Goal: Task Accomplishment & Management: Complete application form

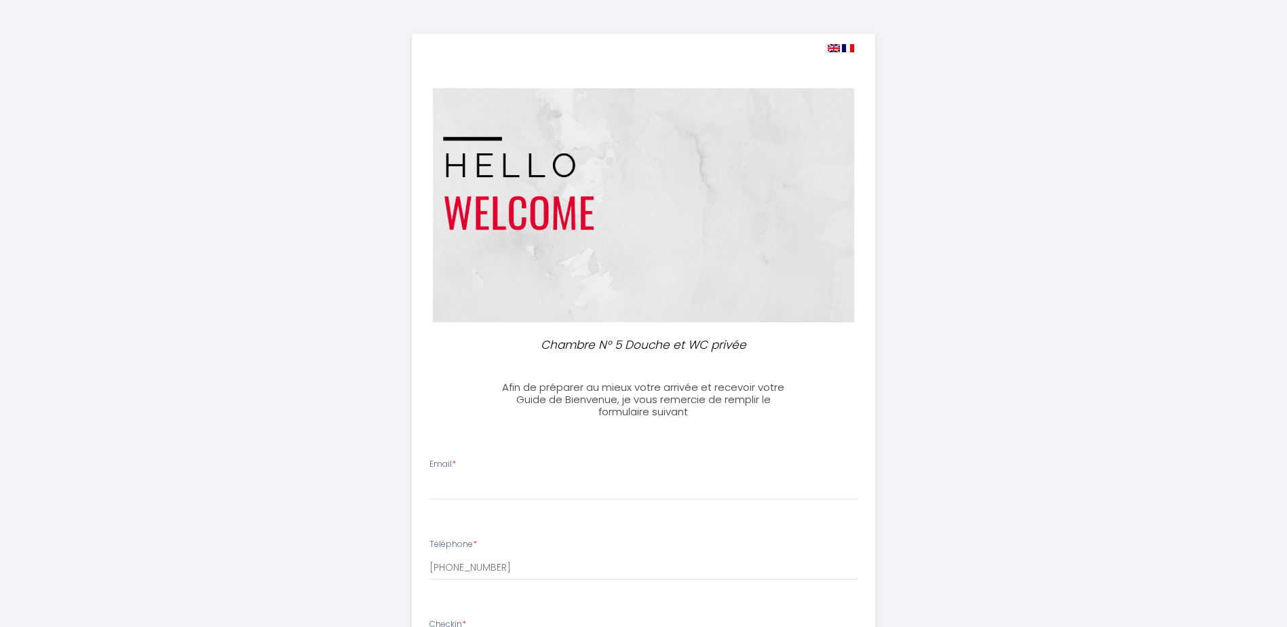
select select
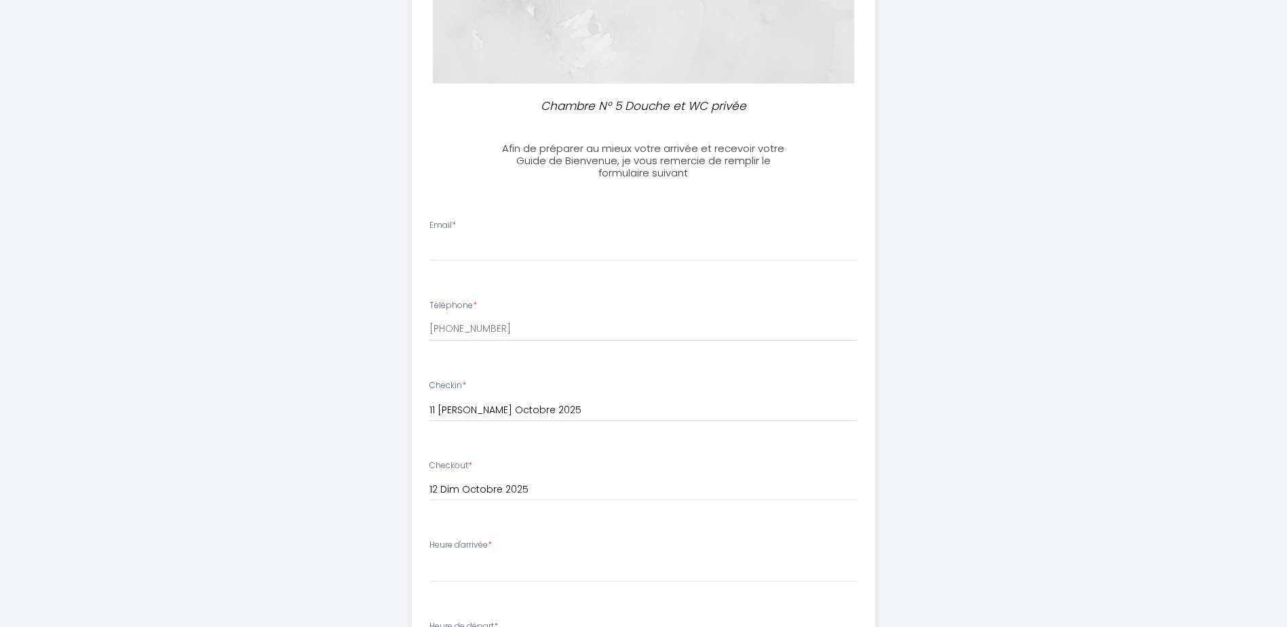
scroll to position [271, 0]
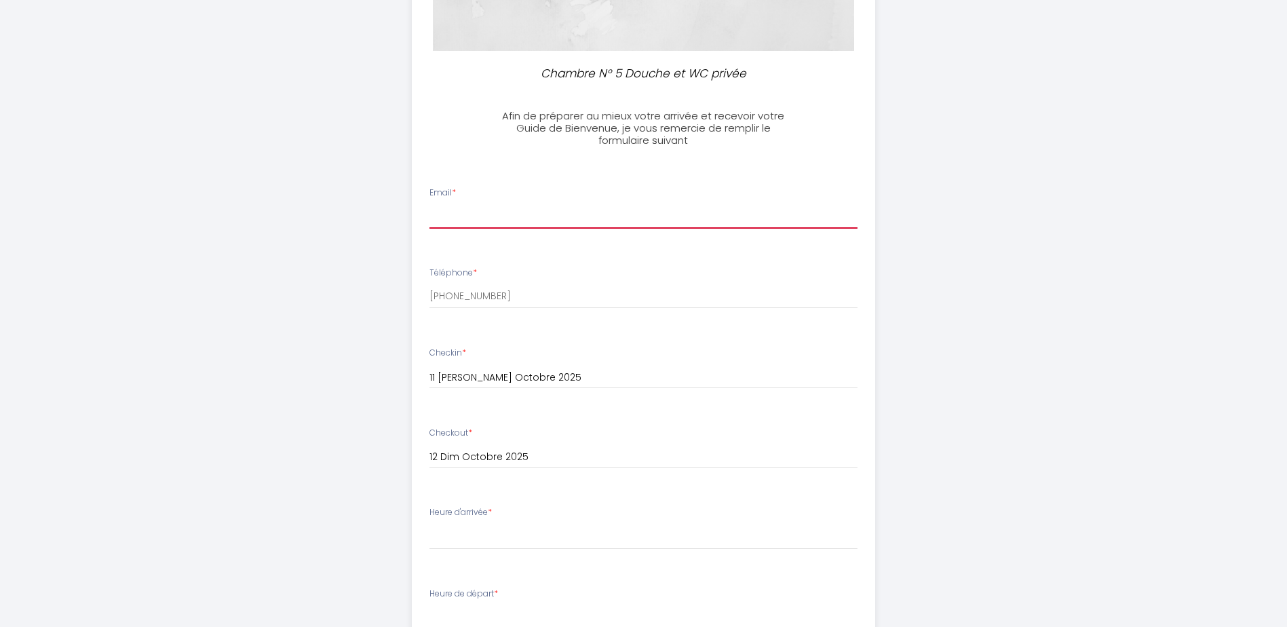
click at [443, 220] on input "Email *" at bounding box center [643, 216] width 428 height 24
type input "[EMAIL_ADDRESS][DOMAIN_NAME]"
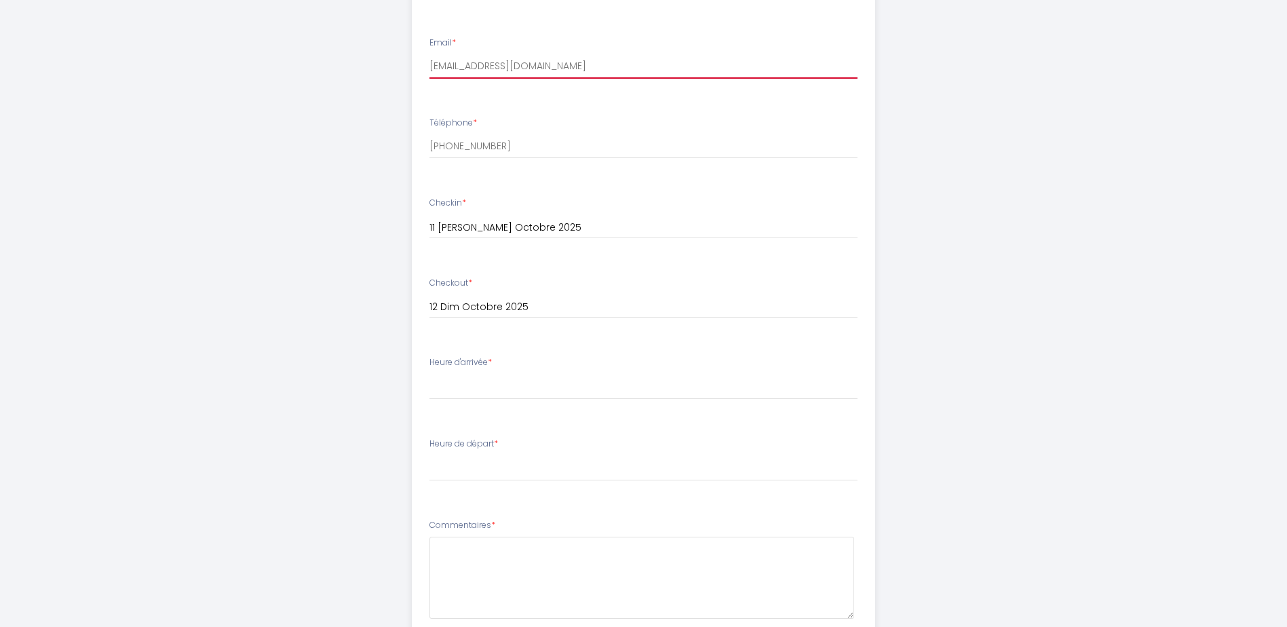
scroll to position [475, 0]
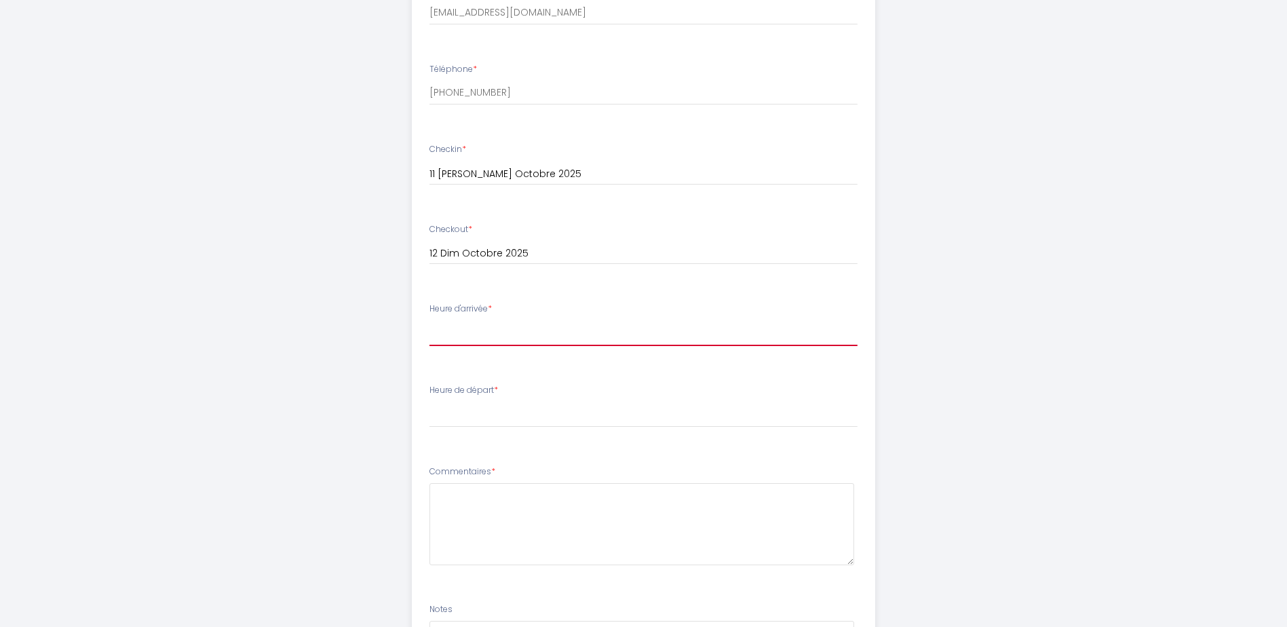
click at [456, 335] on select "15:00 15:30 16:00 16:30 17:00 17:30 18:00 18:30 19:00 19:30 20:00 20:30 21:00 2…" at bounding box center [643, 333] width 428 height 26
select select "15:00"
click at [429, 320] on select "15:00 15:30 16:00 16:30 17:00 17:30 18:00 18:30 19:00 19:30 20:00 20:30 21:00 2…" at bounding box center [643, 333] width 428 height 26
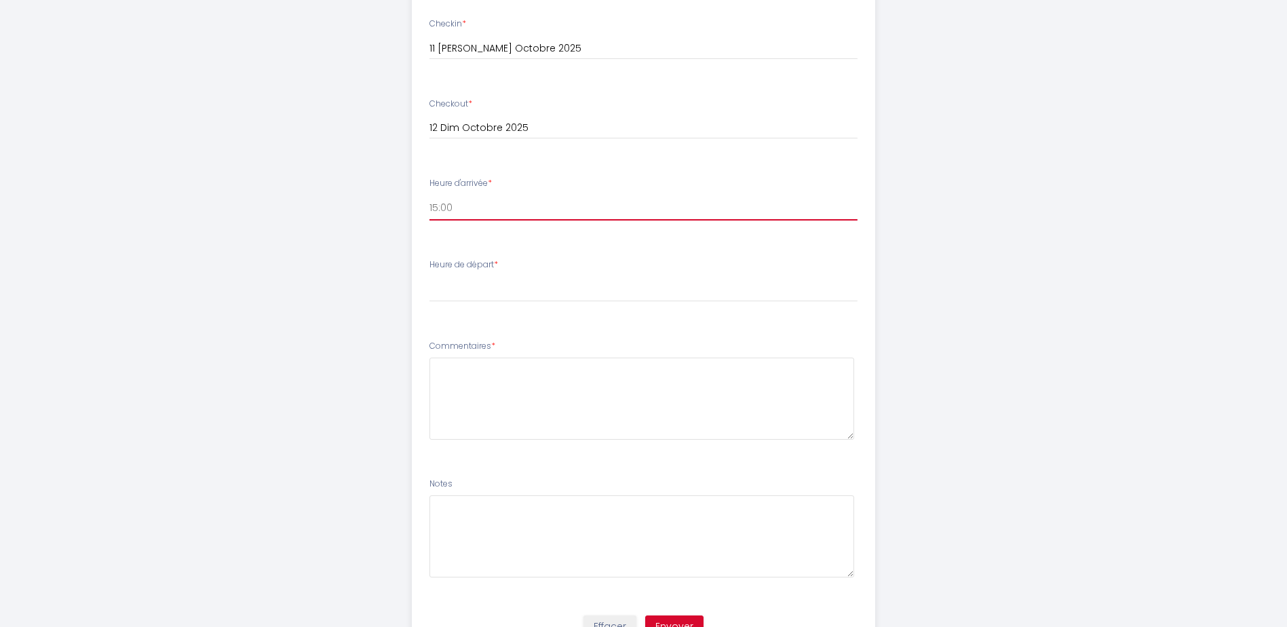
scroll to position [666, 0]
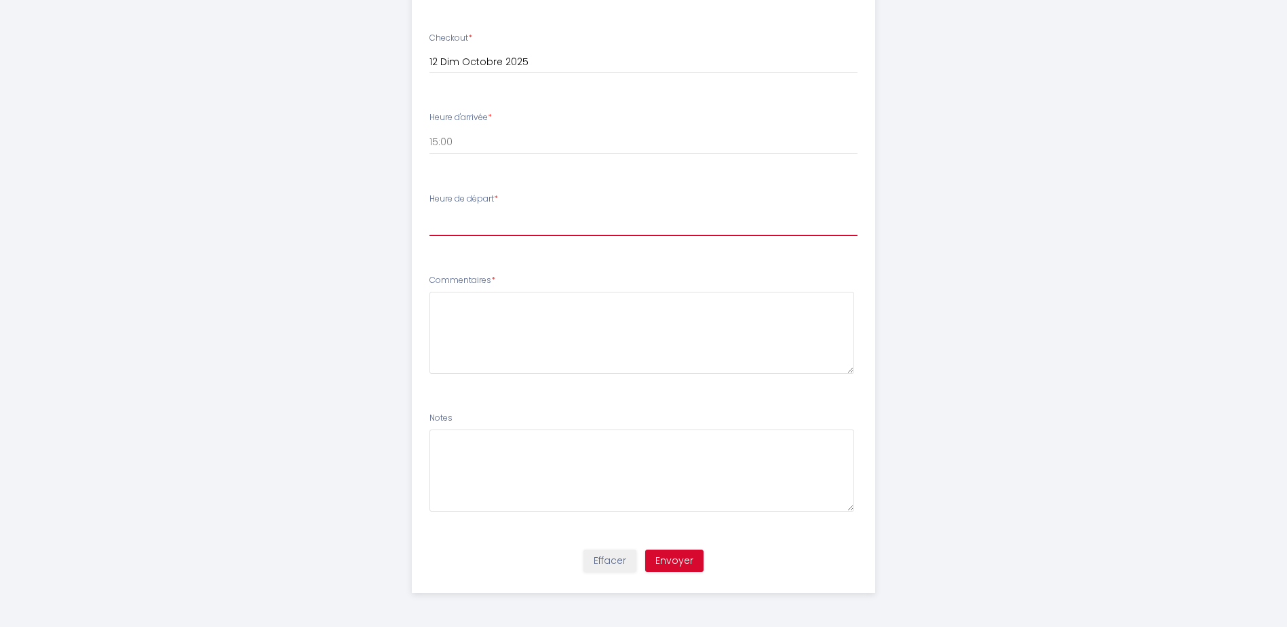
click at [479, 229] on select "00:00 00:30 01:00 01:30 02:00 02:30 03:00 03:30 04:00 04:30 05:00 05:30 06:00 0…" at bounding box center [643, 223] width 428 height 26
select select "11:00"
click at [429, 210] on select "00:00 00:30 01:00 01:30 02:00 02:30 03:00 03:30 04:00 04:30 05:00 05:30 06:00 0…" at bounding box center [643, 223] width 428 height 26
click at [690, 558] on button "Envoyer" at bounding box center [674, 560] width 58 height 23
type textarea "ras"
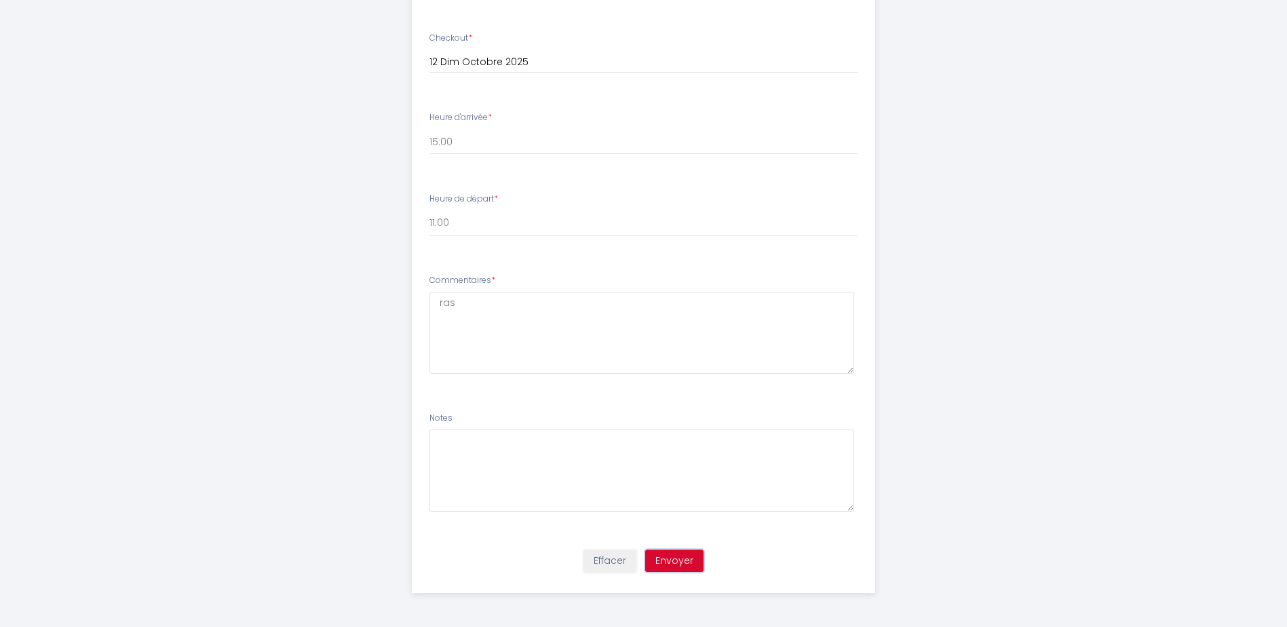
click at [680, 560] on button "Envoyer" at bounding box center [674, 560] width 58 height 23
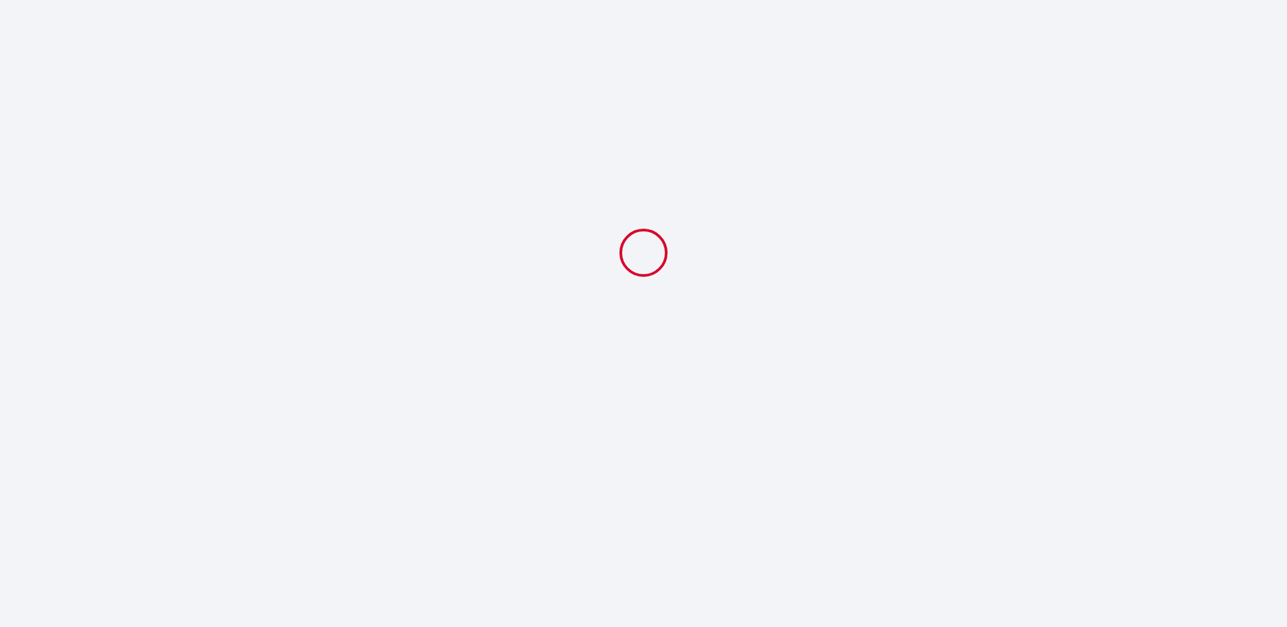
scroll to position [0, 0]
select select "11:00"
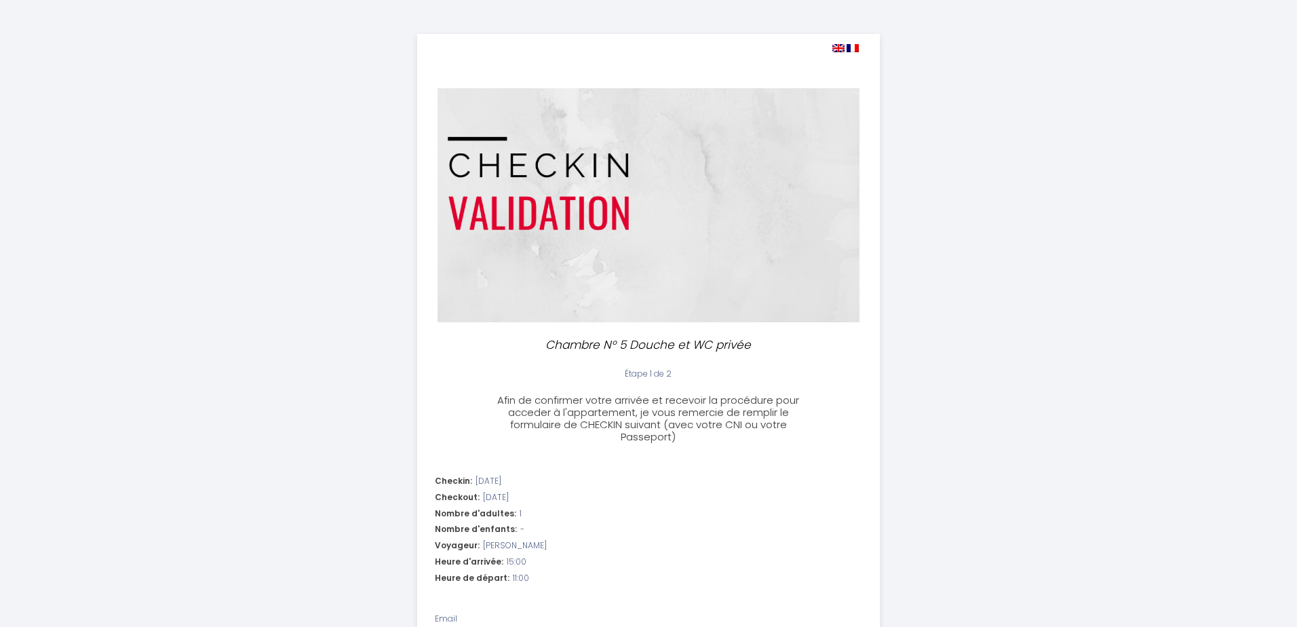
select select "11:00"
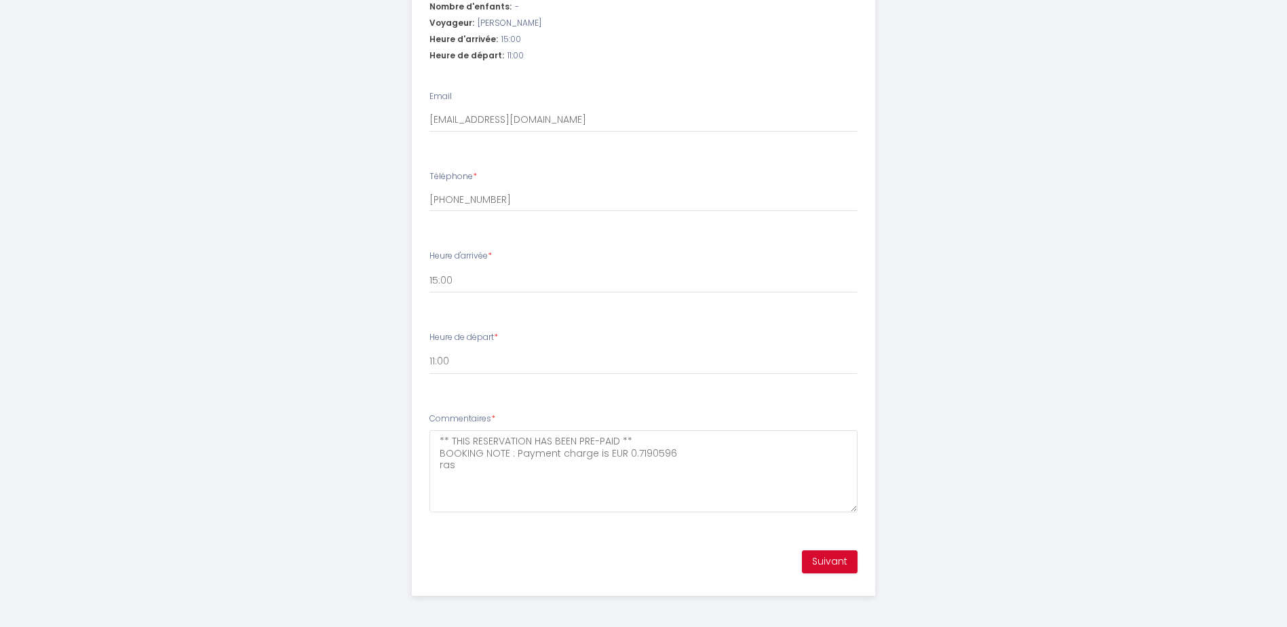
scroll to position [525, 0]
click at [466, 463] on textarea "** THIS RESERVATION HAS BEEN PRE-PAID ** BOOKING NOTE : Payment charge is EUR 0…" at bounding box center [643, 468] width 428 height 82
type textarea "** THIS RESERVATION HAS BEEN PRE-PAID ** BOOKING NOTE : Payment charge is EUR 0…"
click at [836, 564] on button "Suivant" at bounding box center [830, 558] width 56 height 23
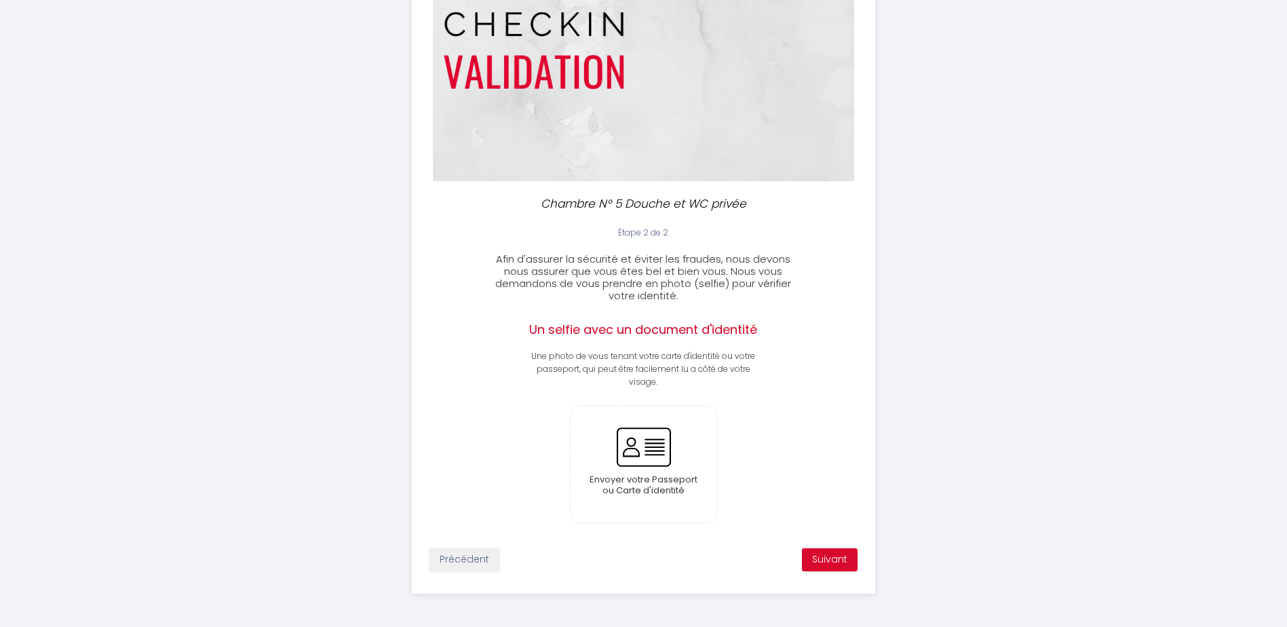
scroll to position [142, 0]
click at [644, 458] on input "file" at bounding box center [643, 464] width 146 height 116
click at [836, 566] on button "Suivant" at bounding box center [830, 558] width 56 height 23
